Goal: Navigation & Orientation: Find specific page/section

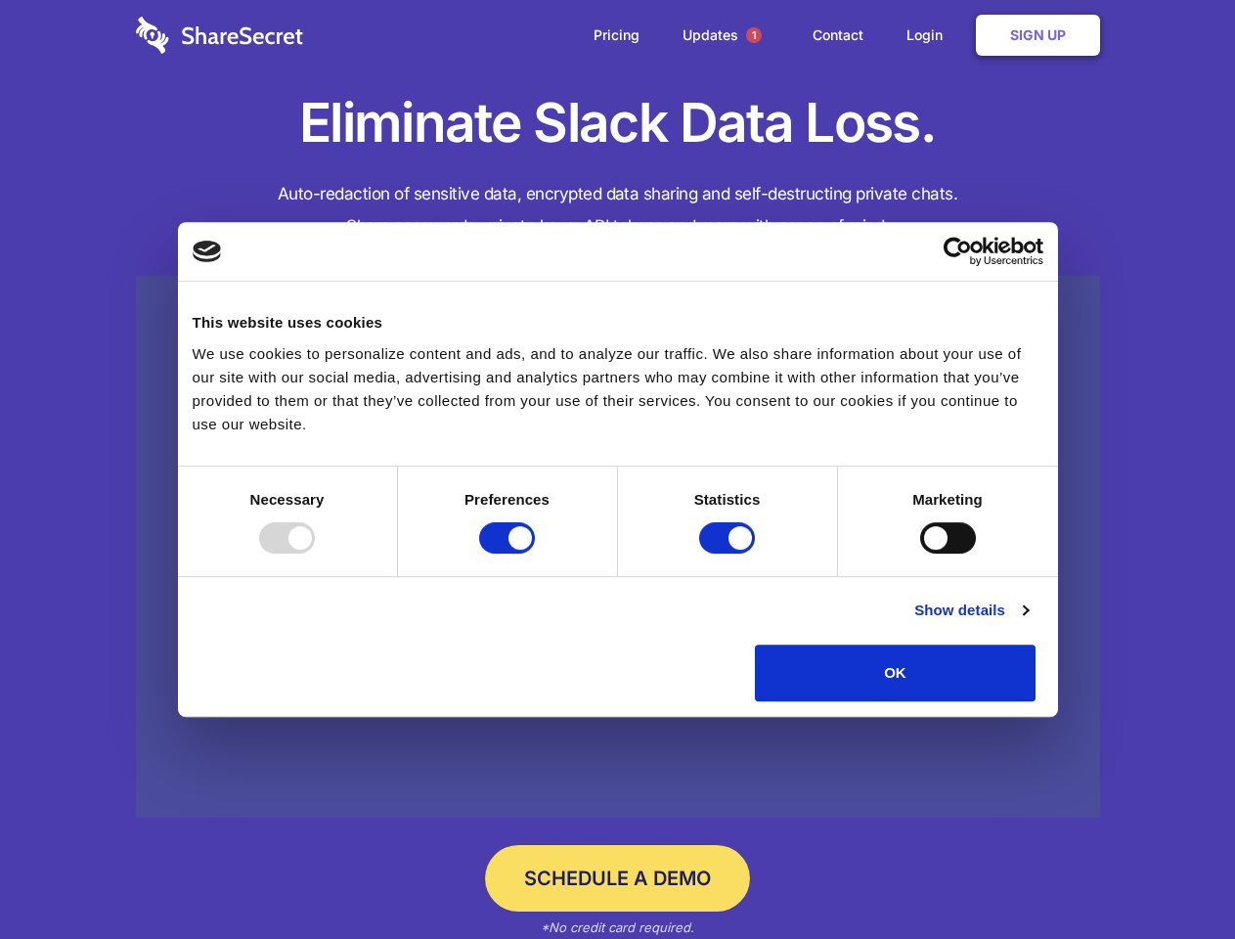
click at [315, 554] on div at bounding box center [287, 537] width 56 height 31
click at [535, 554] on input "Preferences" at bounding box center [507, 537] width 56 height 31
checkbox input "false"
click at [730, 554] on input "Statistics" at bounding box center [727, 537] width 56 height 31
checkbox input "false"
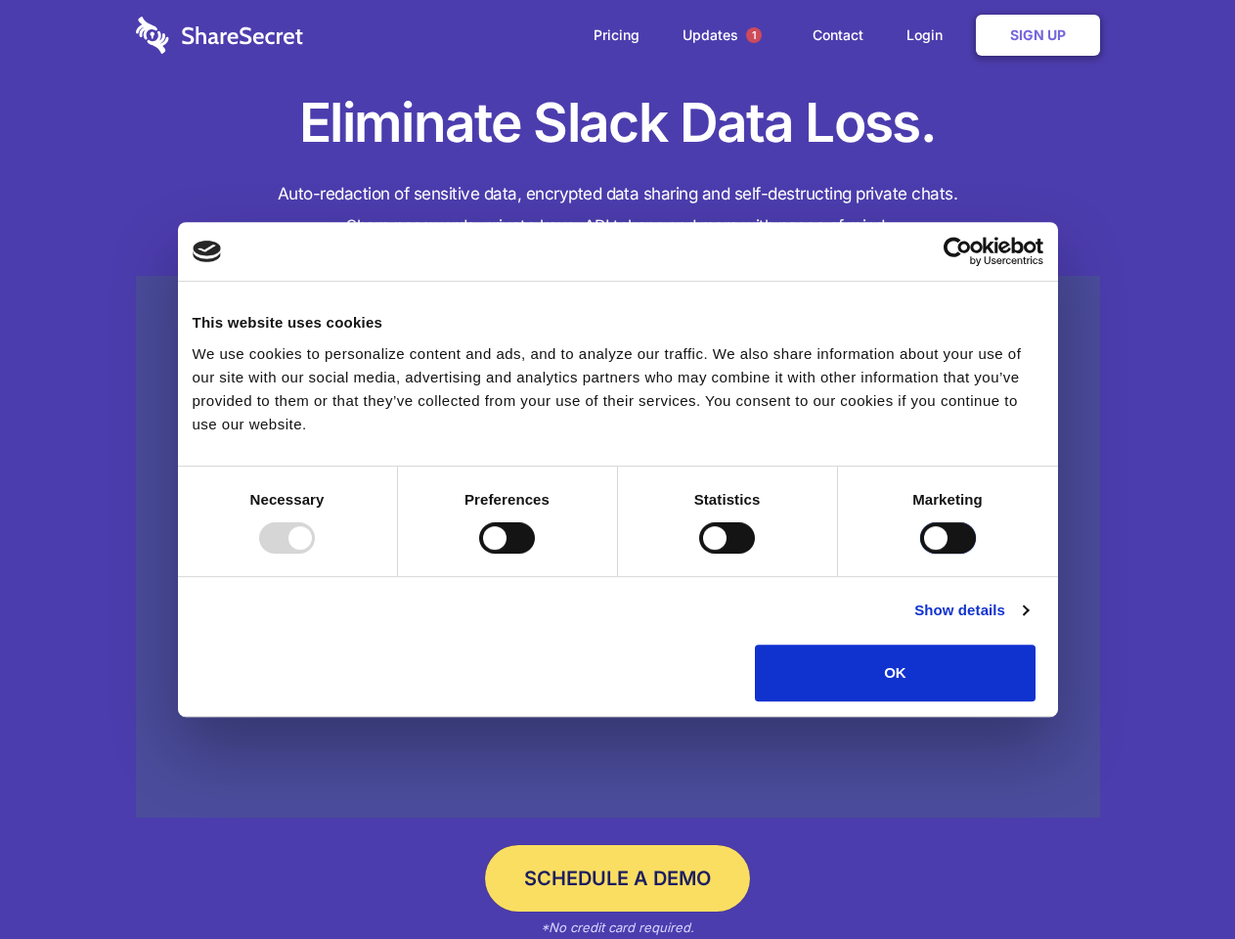
click at [920, 554] on input "Marketing" at bounding box center [948, 537] width 56 height 31
checkbox input "true"
click at [1028, 622] on link "Show details" at bounding box center [971, 610] width 113 height 23
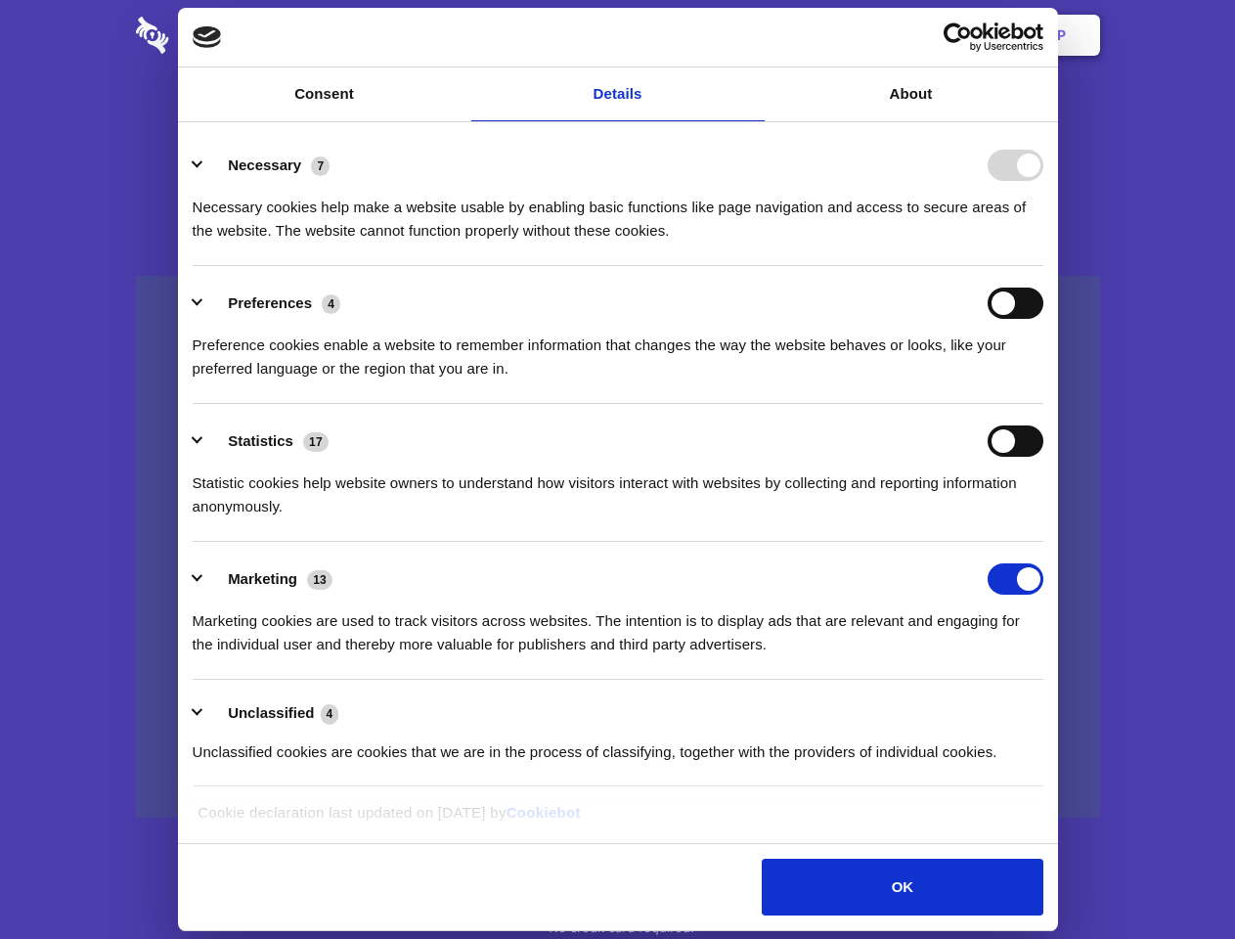
click at [1052, 708] on ul "Necessary 7 Necessary cookies help make a website usable by enabling basic func…" at bounding box center [618, 457] width 870 height 659
click at [753, 35] on span "1" at bounding box center [754, 35] width 16 height 16
